Goal: Check status

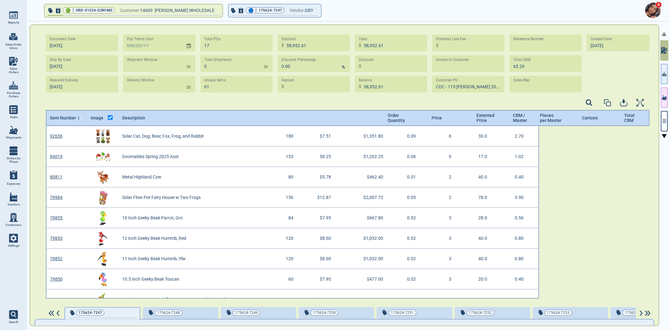
scroll to position [171, 602]
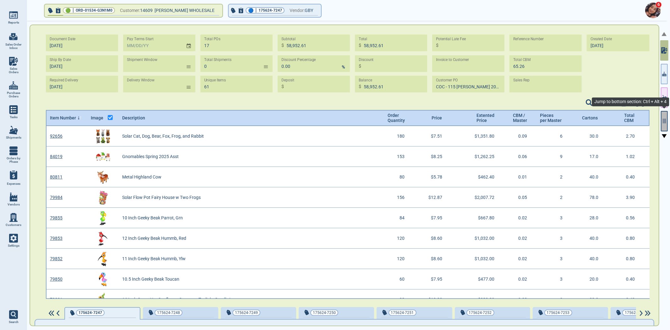
click at [493, 124] on button "button" at bounding box center [663, 121] width 7 height 20
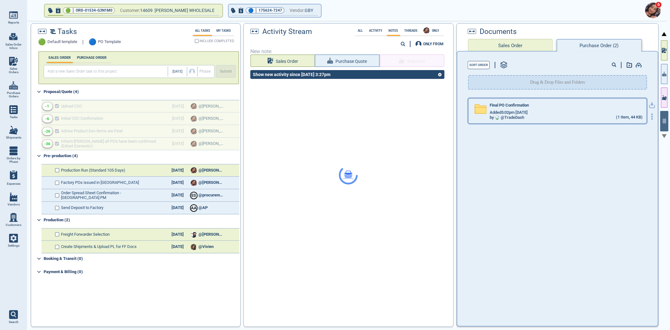
click at [493, 110] on div "Added 5:02pm [DATE]" at bounding box center [565, 112] width 153 height 5
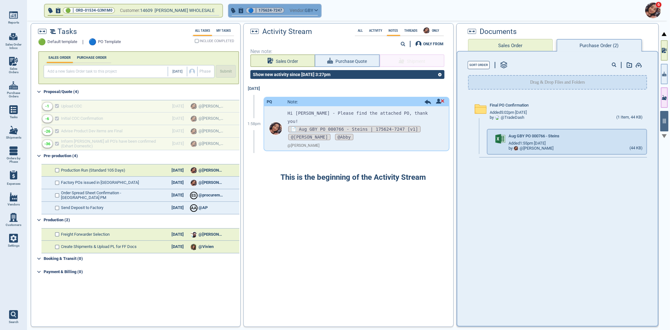
click at [266, 12] on button "🔵 | 175624-7247 Vendor: GBY" at bounding box center [275, 10] width 92 height 13
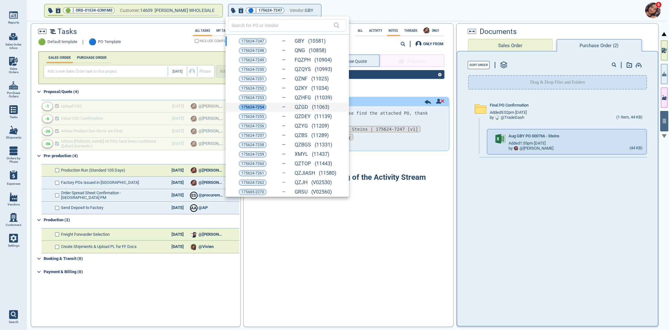
click at [258, 107] on span "175624-7254" at bounding box center [252, 107] width 23 height 6
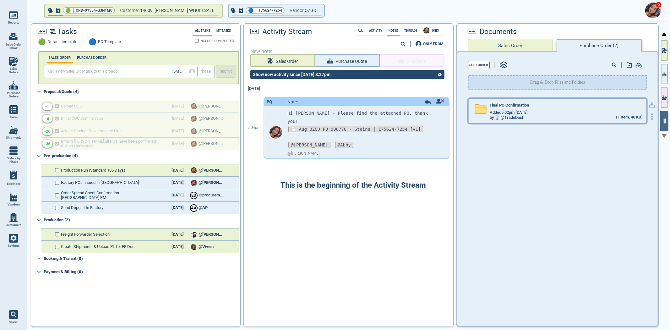
click at [493, 99] on div "Final PO Confirmation Added 5:02pm [DATE] by @ TradeDash (1 Item, 46 KB)" at bounding box center [557, 111] width 178 height 24
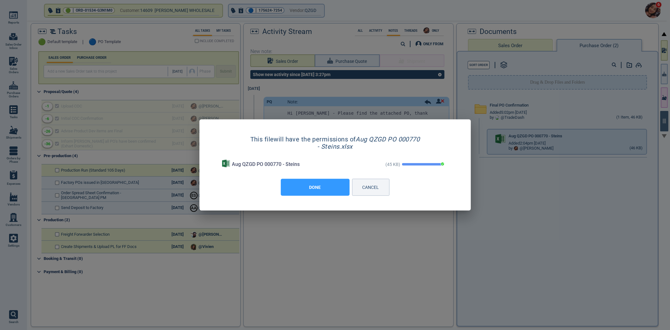
click at [322, 190] on button "DONE" at bounding box center [315, 187] width 69 height 17
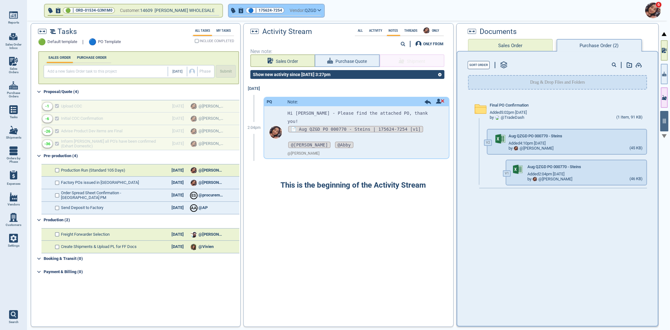
drag, startPoint x: 259, startPoint y: 17, endPoint x: 259, endPoint y: 14, distance: 3.5
click at [259, 16] on div "6 🟢 | ORD-01534-G3N1M0 Customer: 14609 [PERSON_NAME] WHOLESALE 🔵 | 175624-7254 …" at bounding box center [348, 165] width 643 height 330
click at [259, 10] on span "175624-7254" at bounding box center [270, 10] width 24 height 6
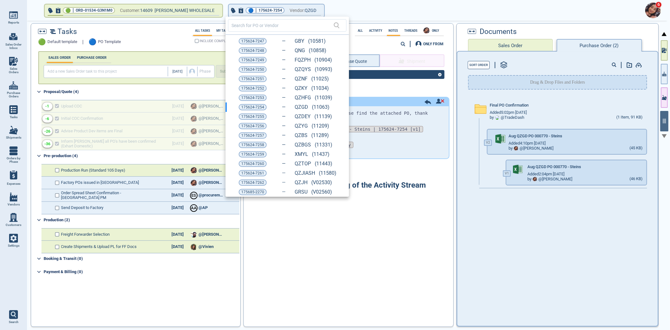
click at [261, 124] on span "175624-7256" at bounding box center [252, 126] width 23 height 6
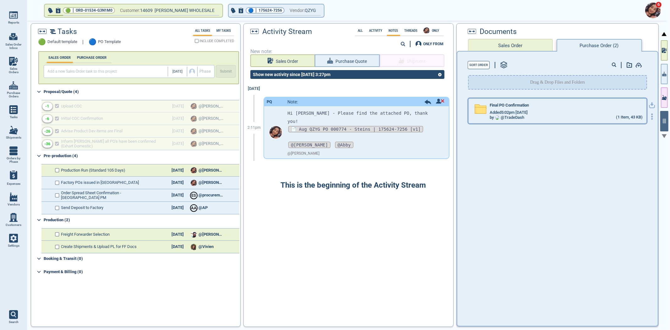
click at [493, 111] on div "Added 5:02pm [DATE]" at bounding box center [565, 112] width 153 height 5
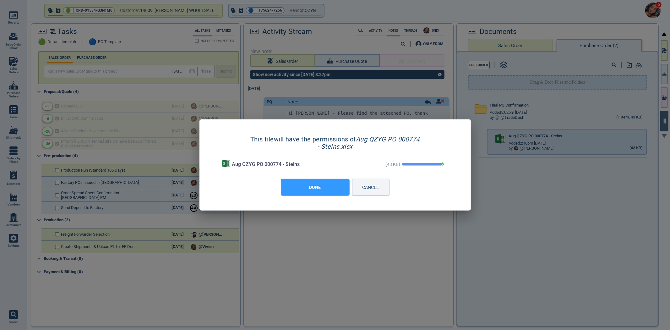
click at [322, 194] on button "DONE" at bounding box center [315, 187] width 69 height 17
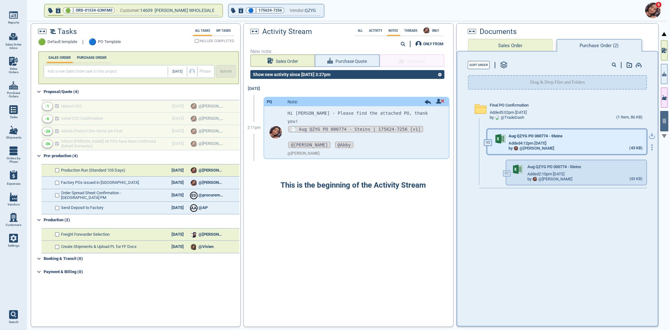
click at [493, 134] on span "Aug QZYG PO 000774 - Steins" at bounding box center [535, 136] width 54 height 5
